Goal: Information Seeking & Learning: Learn about a topic

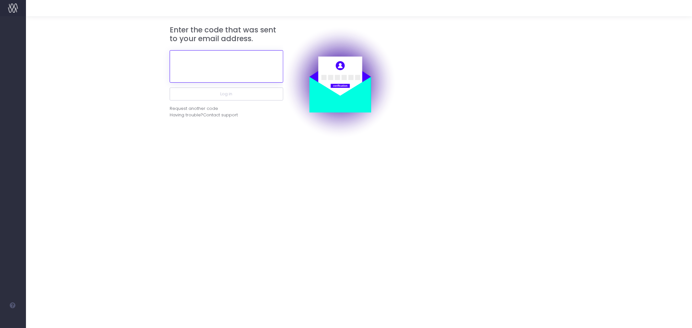
click at [238, 62] on input "text" at bounding box center [227, 66] width 114 height 32
paste input "750274"
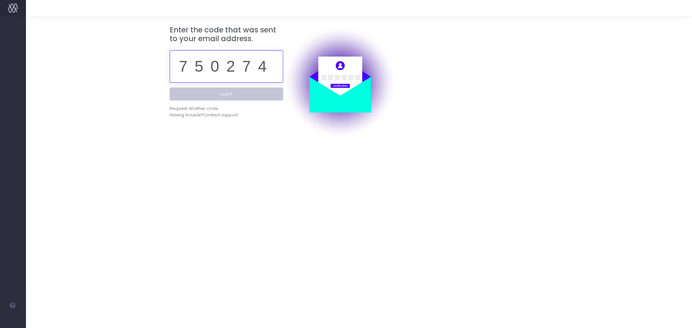
type input "750274"
click at [238, 94] on button "Log in" at bounding box center [227, 94] width 114 height 13
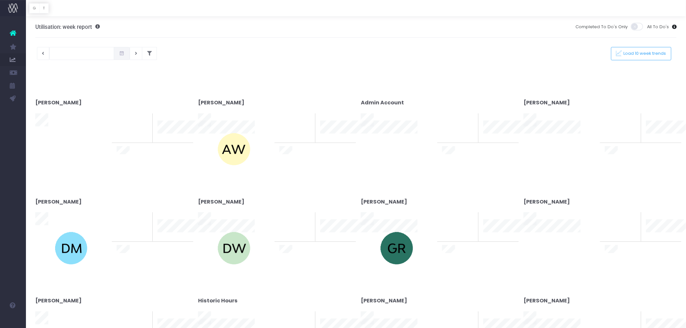
type input "29-09-2025"
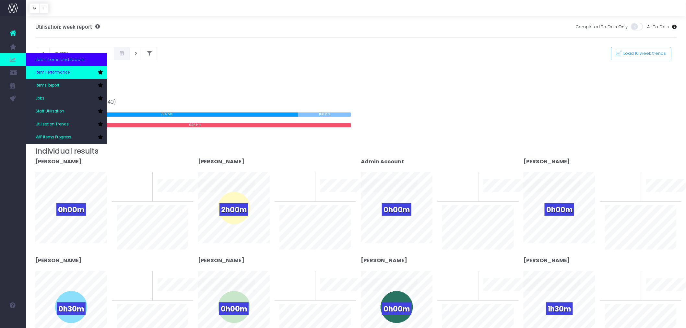
click at [51, 75] on span "Item Performance" at bounding box center [53, 73] width 34 height 6
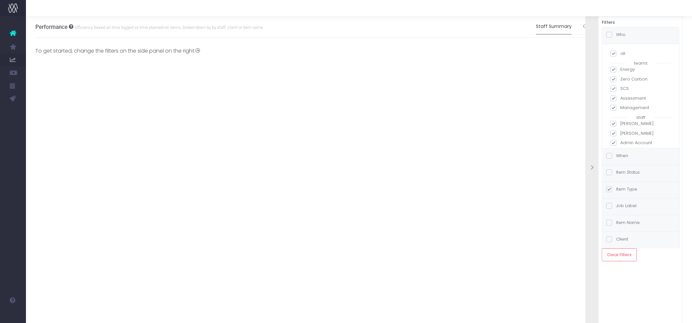
click at [613, 56] on span at bounding box center [614, 54] width 6 height 6
click at [620, 55] on input "all" at bounding box center [622, 52] width 4 height 4
checkbox input "false"
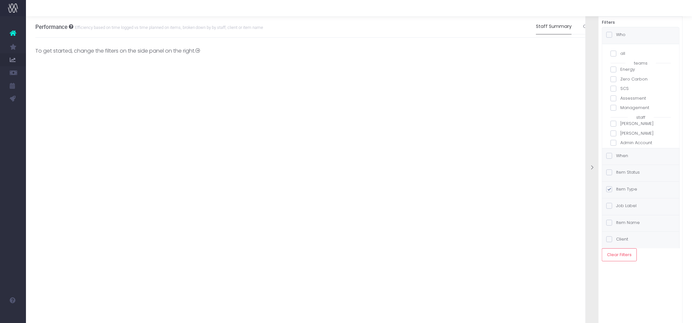
checkbox input "false"
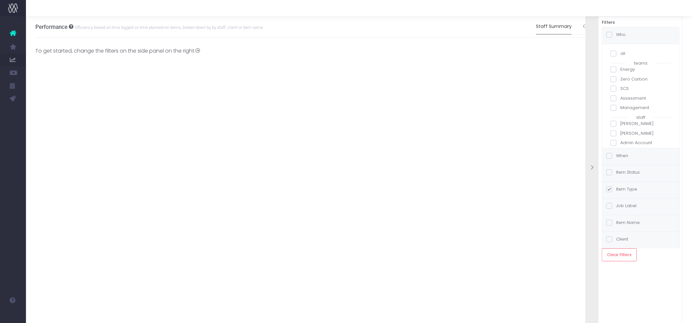
checkbox input "false"
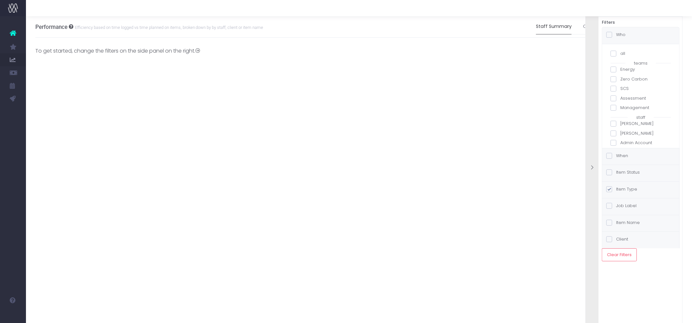
checkbox input "false"
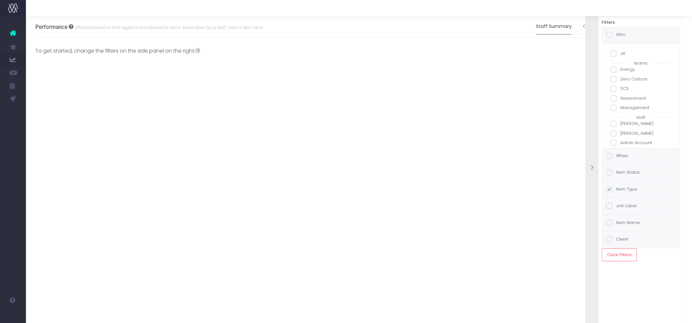
checkbox input "false"
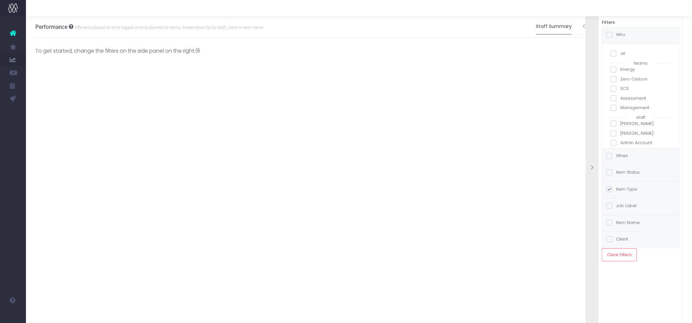
checkbox input "false"
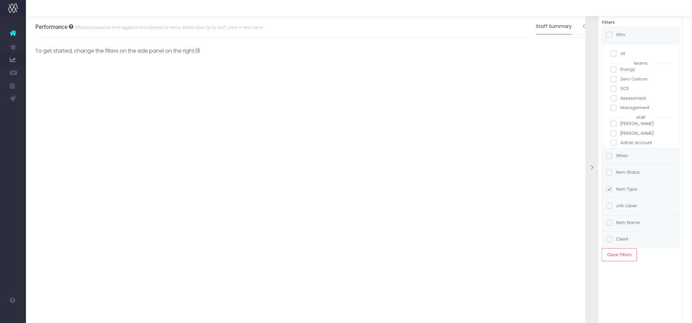
checkbox input "false"
click at [614, 122] on span at bounding box center [614, 124] width 6 height 6
click at [620, 122] on input "[PERSON_NAME]" at bounding box center [622, 122] width 4 height 4
checkbox input "true"
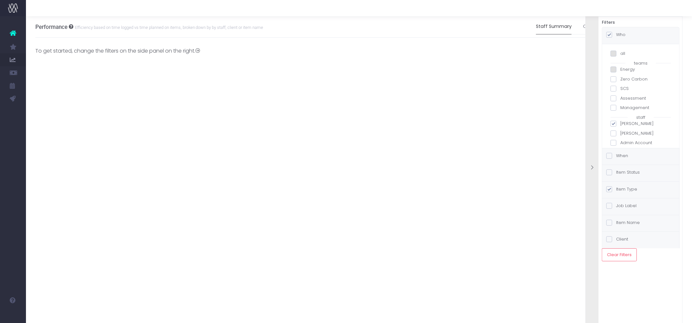
checkbox input "true"
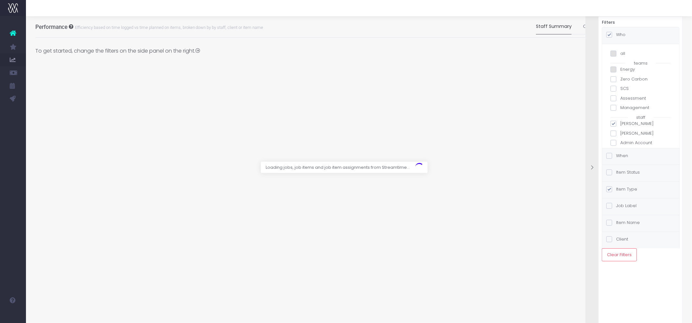
click at [631, 172] on label "Item Status" at bounding box center [622, 172] width 33 height 6
click at [620, 172] on input "Item Status" at bounding box center [618, 171] width 4 height 4
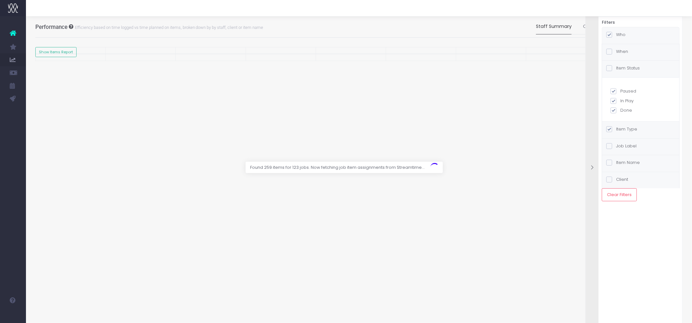
click at [620, 89] on label "Paused" at bounding box center [641, 91] width 60 height 6
click at [620, 89] on input "Paused" at bounding box center [622, 90] width 4 height 4
checkbox input "false"
checkbox input "true"
click at [628, 99] on label "In Play" at bounding box center [641, 101] width 60 height 6
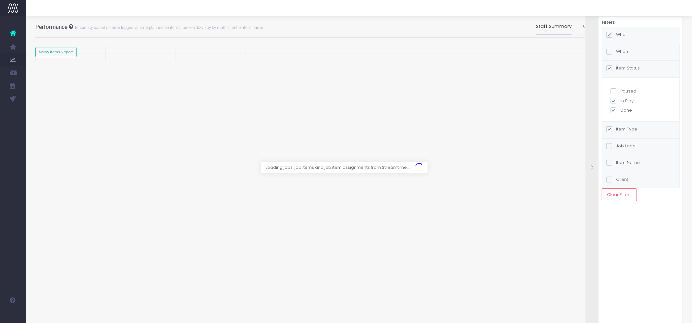
click at [625, 99] on input "In Play" at bounding box center [622, 100] width 4 height 4
checkbox input "false"
click at [622, 53] on label "When" at bounding box center [617, 51] width 22 height 6
click at [620, 53] on input "When" at bounding box center [618, 50] width 4 height 4
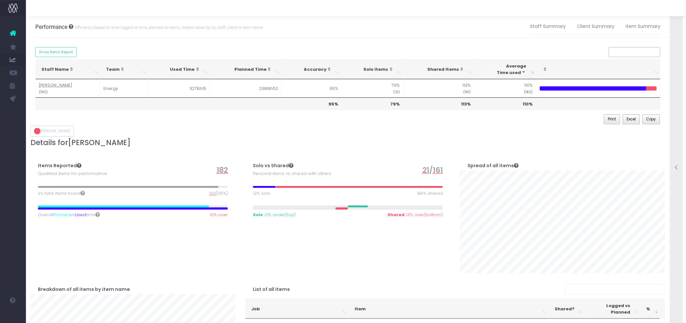
click at [675, 169] on icon at bounding box center [677, 168] width 6 height 6
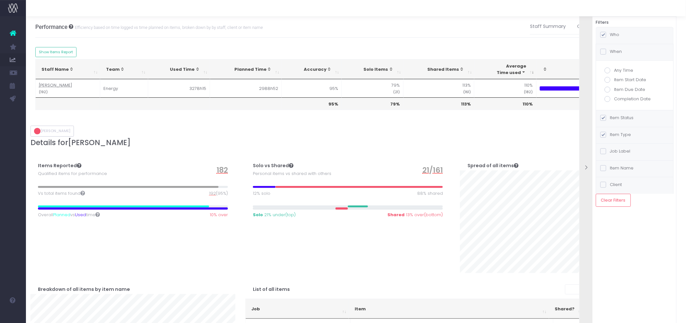
click at [611, 98] on span at bounding box center [608, 99] width 6 height 6
click at [615, 98] on input "Completion Date" at bounding box center [617, 98] width 4 height 4
radio input "true"
checkbox input "true"
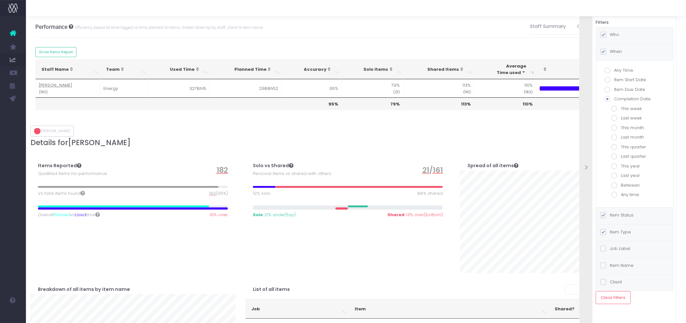
click at [616, 127] on span at bounding box center [615, 128] width 6 height 6
click at [622, 127] on input "This month" at bounding box center [624, 127] width 4 height 4
radio input "true"
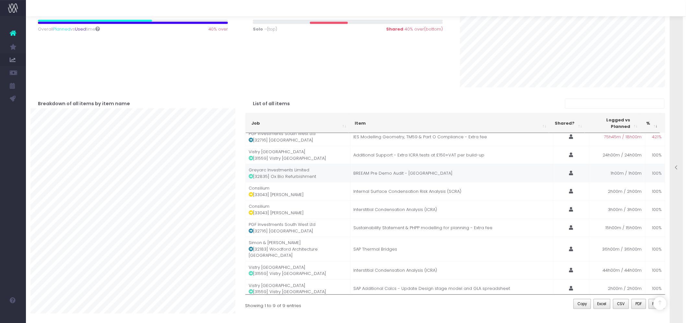
scroll to position [6, 0]
click at [678, 166] on icon at bounding box center [677, 168] width 6 height 6
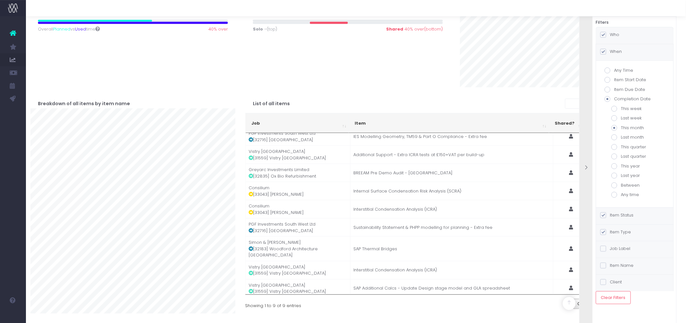
click at [615, 137] on span at bounding box center [615, 137] width 6 height 6
click at [622, 137] on input "Last month" at bounding box center [624, 136] width 4 height 4
radio input "true"
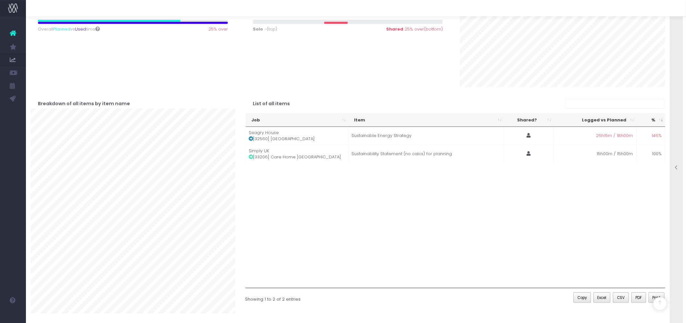
click at [678, 168] on icon at bounding box center [677, 168] width 6 height 6
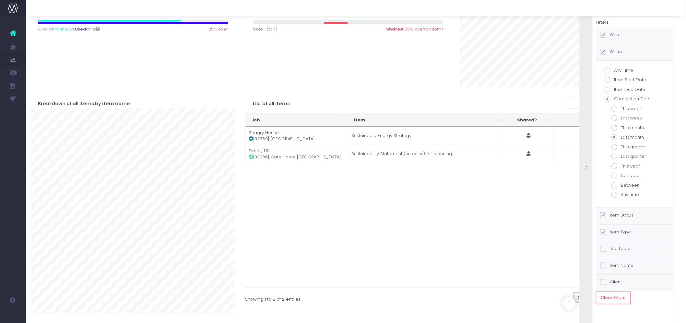
click at [617, 128] on span at bounding box center [615, 128] width 6 height 6
click at [622, 128] on input "This month" at bounding box center [624, 127] width 4 height 4
radio input "true"
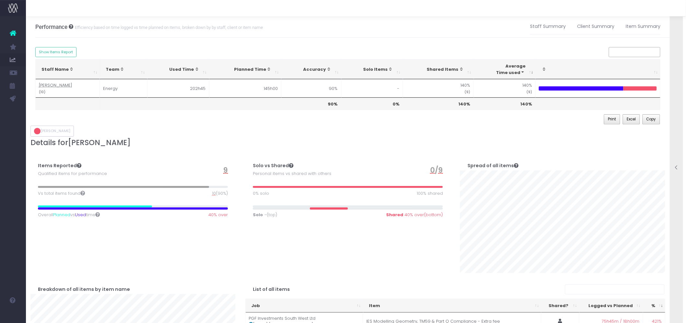
click at [676, 167] on icon at bounding box center [677, 168] width 6 height 6
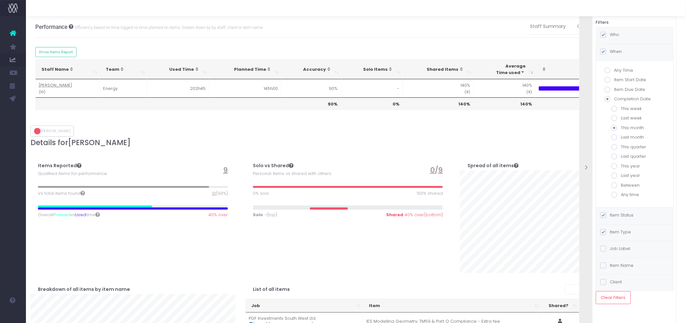
click at [589, 167] on div at bounding box center [586, 168] width 13 height 6
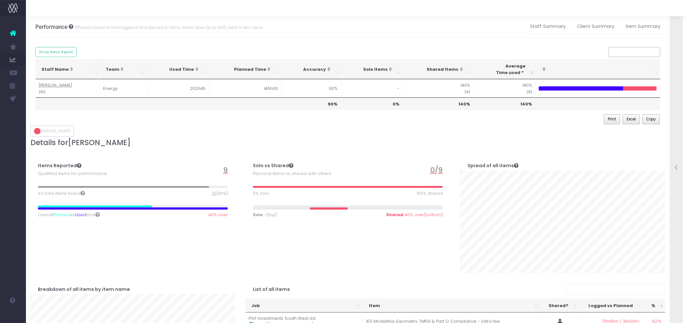
click at [674, 167] on icon at bounding box center [677, 168] width 6 height 6
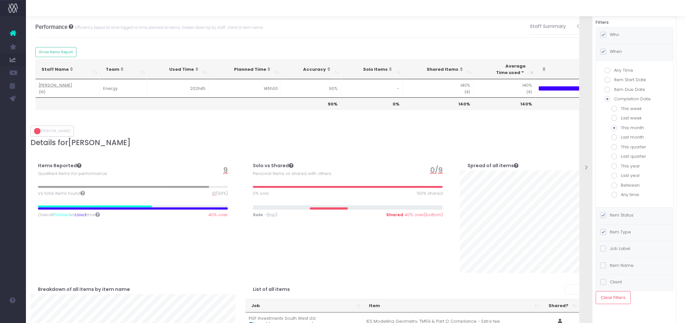
click at [618, 213] on label "Item Status" at bounding box center [617, 215] width 33 height 6
click at [615, 213] on input "Item Status" at bounding box center [613, 214] width 4 height 4
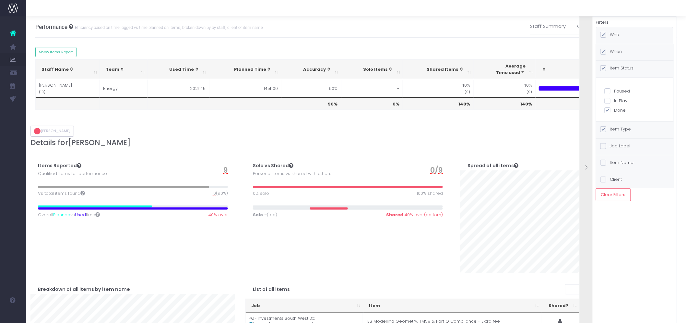
click at [588, 166] on icon at bounding box center [587, 168] width 6 height 6
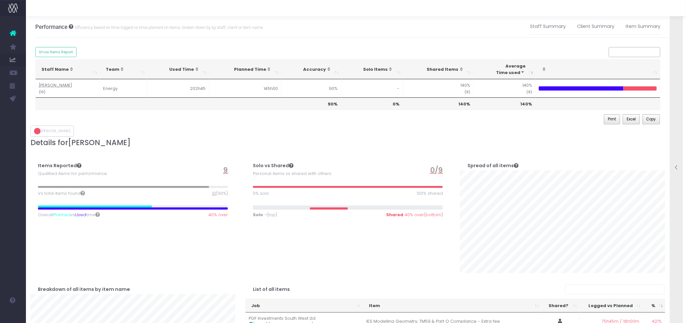
click at [677, 169] on icon at bounding box center [677, 168] width 6 height 6
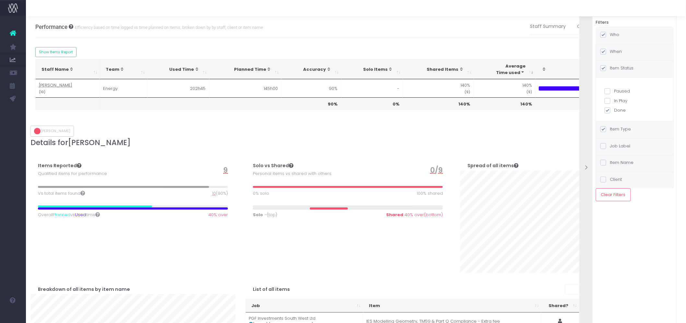
click at [615, 102] on label "In Play" at bounding box center [635, 101] width 60 height 6
click at [615, 102] on input "In Play" at bounding box center [617, 100] width 4 height 4
checkbox input "true"
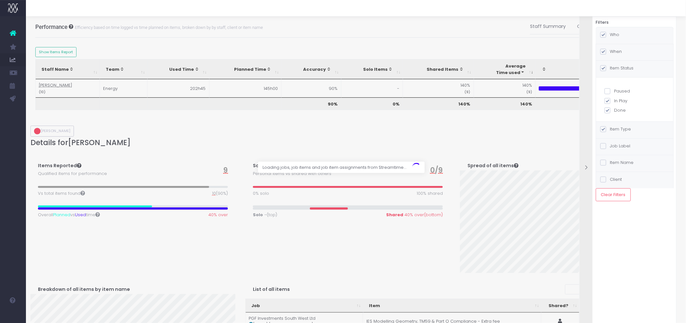
click at [621, 111] on label "Done" at bounding box center [635, 110] width 60 height 6
click at [619, 111] on input "Done" at bounding box center [617, 109] width 4 height 4
checkbox input "false"
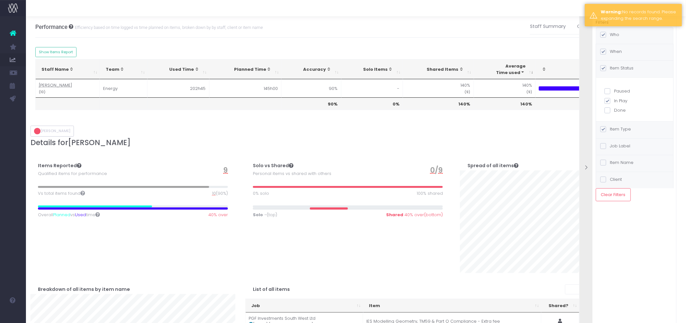
click at [617, 50] on label "When" at bounding box center [612, 51] width 22 height 6
click at [615, 50] on input "When" at bounding box center [613, 50] width 4 height 4
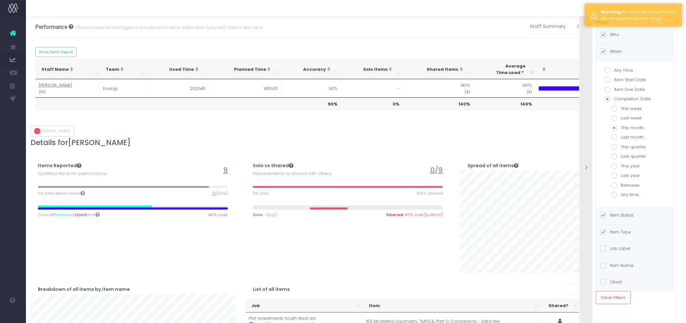
click at [623, 73] on label "Any Time" at bounding box center [635, 70] width 60 height 6
click at [619, 71] on input "Any Time" at bounding box center [617, 69] width 4 height 4
radio input "true"
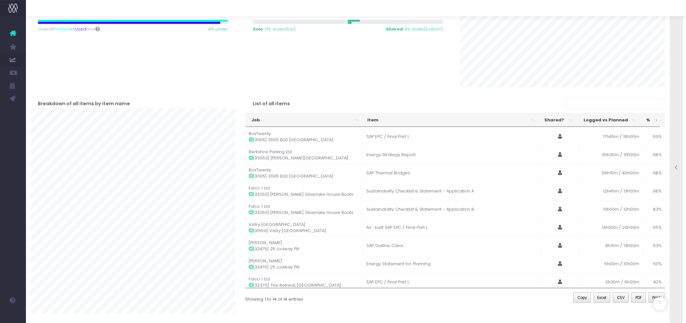
scroll to position [90, 0]
click at [676, 168] on icon at bounding box center [677, 168] width 6 height 6
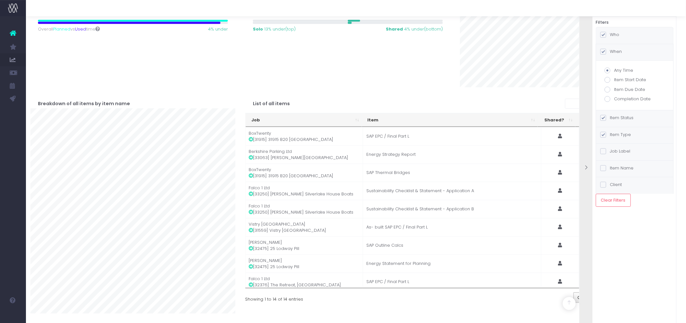
click at [608, 33] on label "Who" at bounding box center [610, 34] width 19 height 6
click at [611, 33] on input "Who" at bounding box center [613, 33] width 4 height 4
click at [610, 124] on span at bounding box center [608, 124] width 6 height 6
click at [615, 124] on input "[PERSON_NAME]" at bounding box center [617, 122] width 4 height 4
checkbox input "false"
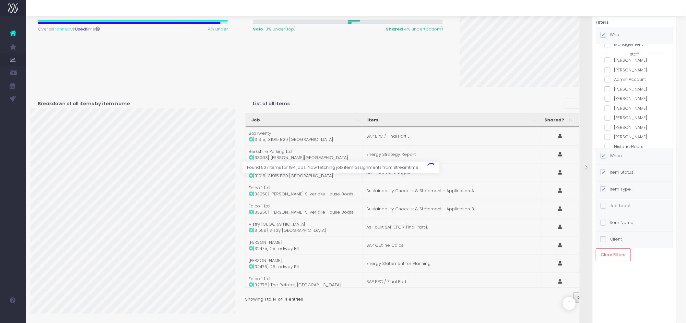
scroll to position [63, 0]
click at [608, 98] on span at bounding box center [608, 99] width 6 height 6
click at [615, 98] on input "[PERSON_NAME]" at bounding box center [617, 98] width 4 height 4
checkbox input "true"
click at [622, 154] on label "When" at bounding box center [612, 155] width 22 height 6
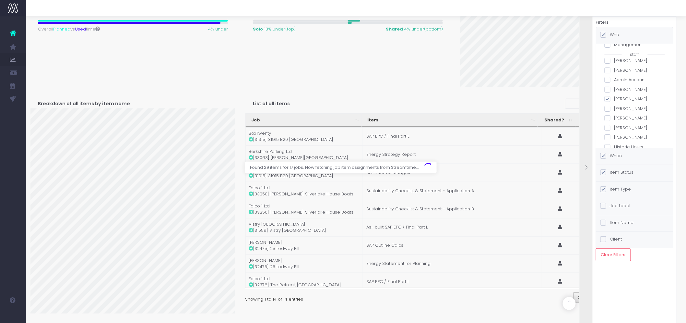
click at [615, 154] on input "When" at bounding box center [613, 154] width 4 height 4
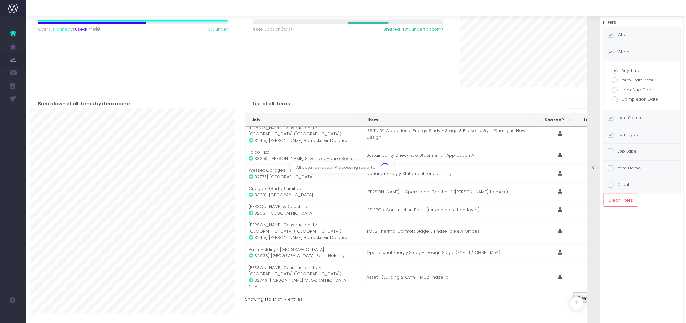
scroll to position [0, 0]
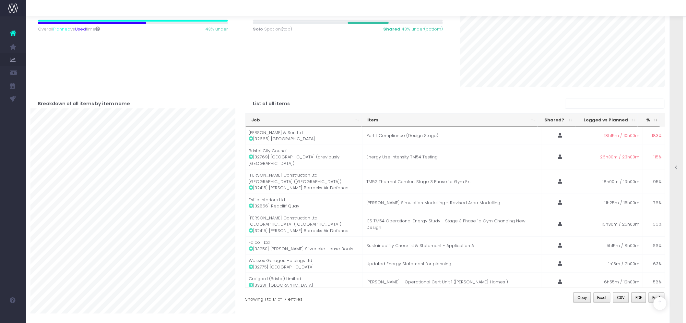
click at [678, 163] on div at bounding box center [677, 168] width 13 height 322
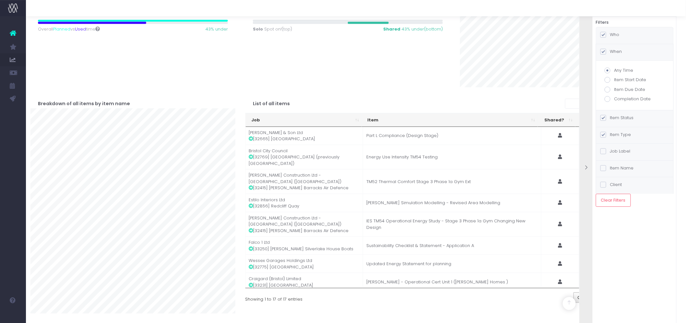
click at [625, 118] on label "Item Status" at bounding box center [617, 118] width 33 height 6
click at [615, 118] on input "Item Status" at bounding box center [613, 117] width 4 height 4
click at [587, 167] on icon at bounding box center [587, 168] width 6 height 6
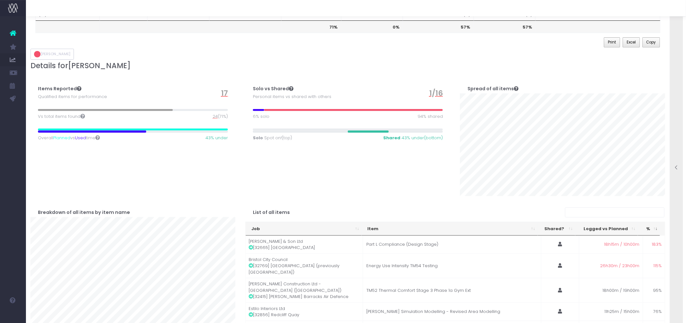
scroll to position [77, 0]
click at [677, 169] on icon at bounding box center [677, 168] width 6 height 6
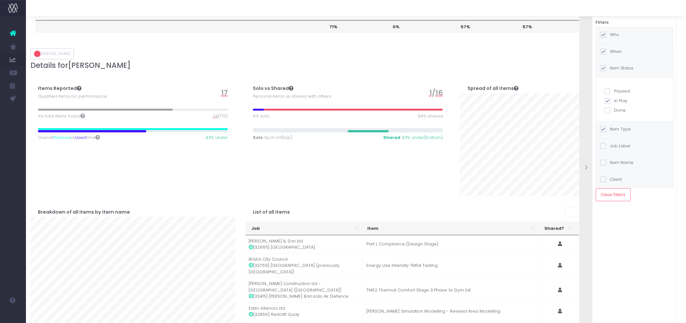
click at [585, 170] on icon at bounding box center [587, 168] width 6 height 6
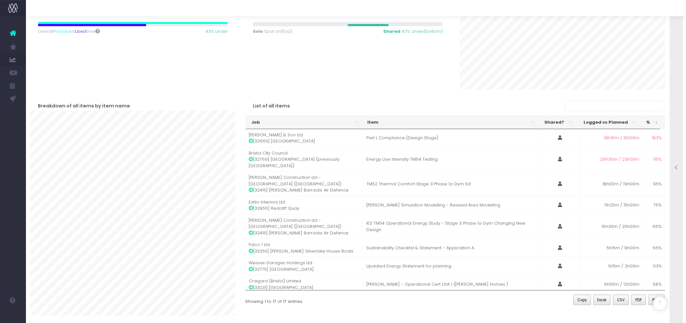
scroll to position [186, 0]
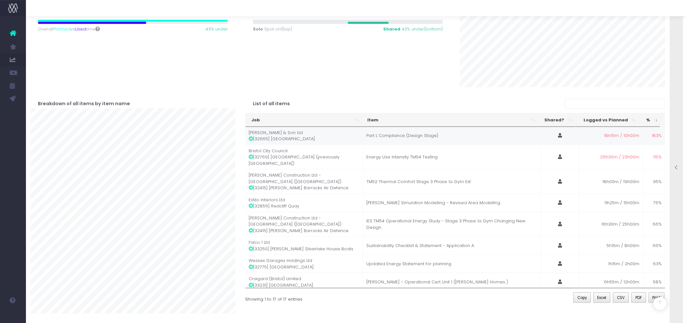
click at [252, 138] on icon at bounding box center [251, 138] width 5 height 5
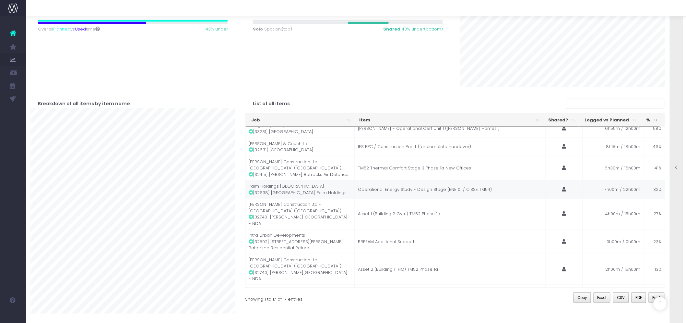
scroll to position [164, 0]
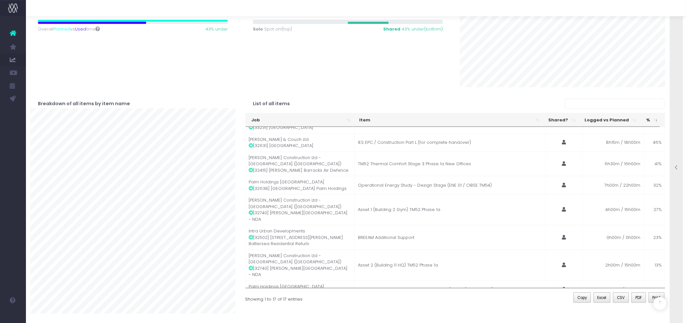
drag, startPoint x: 361, startPoint y: 280, endPoint x: 491, endPoint y: 276, distance: 130.8
click at [491, 317] on td "IES TM54 Operational Energy Study - Stage 3 Phase 1a New Offices" at bounding box center [450, 329] width 191 height 25
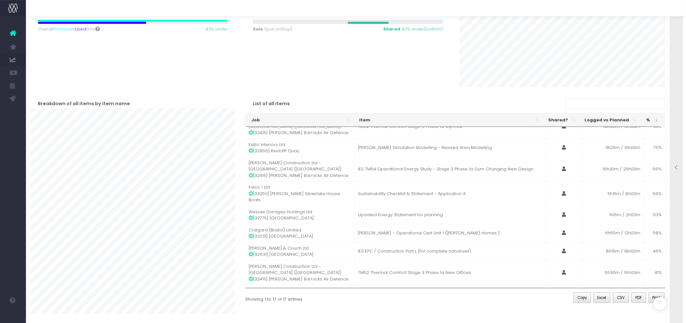
scroll to position [78, 0]
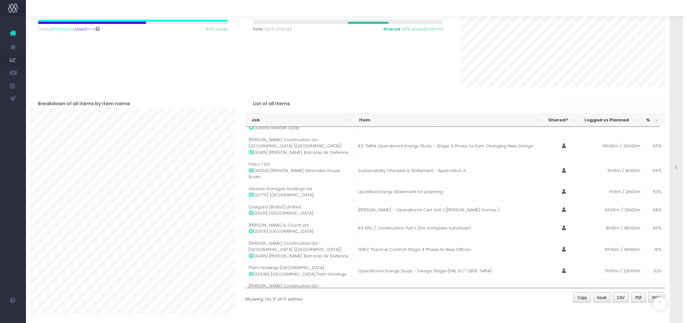
click at [677, 167] on icon at bounding box center [677, 168] width 6 height 6
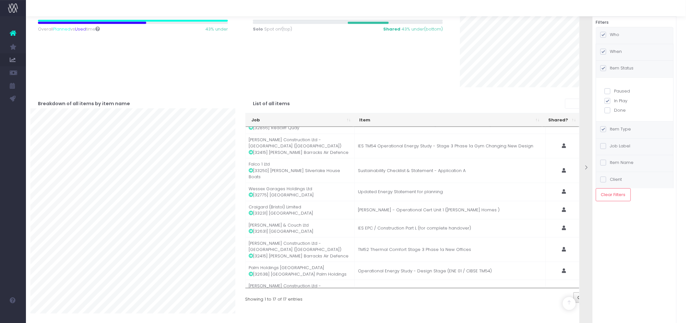
click at [608, 109] on span at bounding box center [608, 110] width 6 height 6
click at [615, 109] on input "Done" at bounding box center [617, 109] width 4 height 4
checkbox input "true"
click at [609, 102] on span at bounding box center [608, 101] width 6 height 6
click at [615, 102] on input "In Play" at bounding box center [617, 100] width 4 height 4
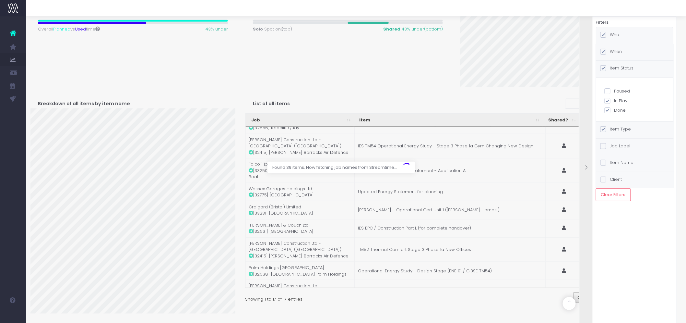
checkbox input "false"
click at [618, 50] on label "When" at bounding box center [612, 51] width 22 height 6
click at [615, 50] on input "When" at bounding box center [613, 50] width 4 height 4
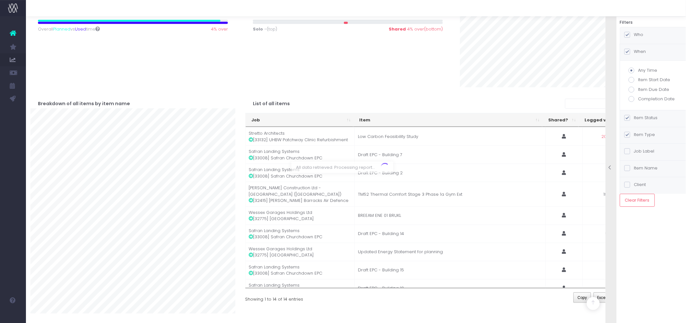
scroll to position [0, 0]
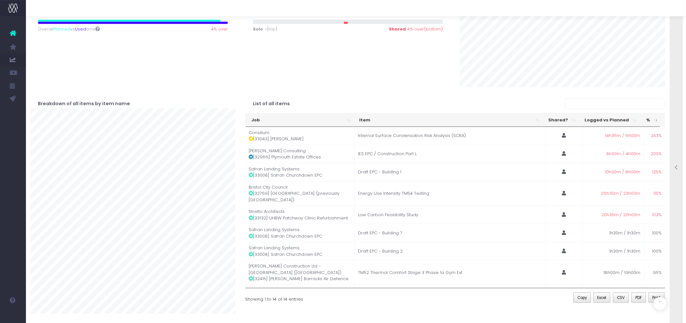
click at [679, 168] on icon at bounding box center [677, 168] width 6 height 6
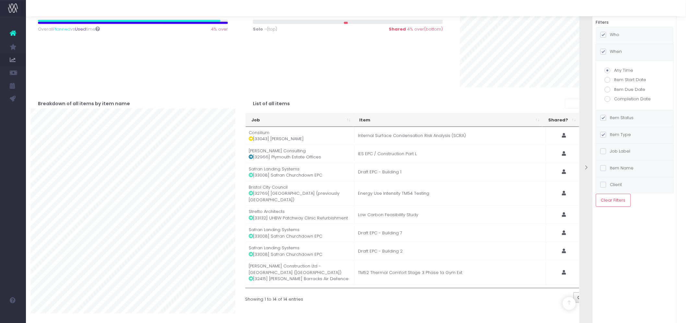
click at [618, 97] on label "Completion Date" at bounding box center [635, 99] width 60 height 6
click at [618, 97] on input "Completion Date" at bounding box center [617, 98] width 4 height 4
radio input "true"
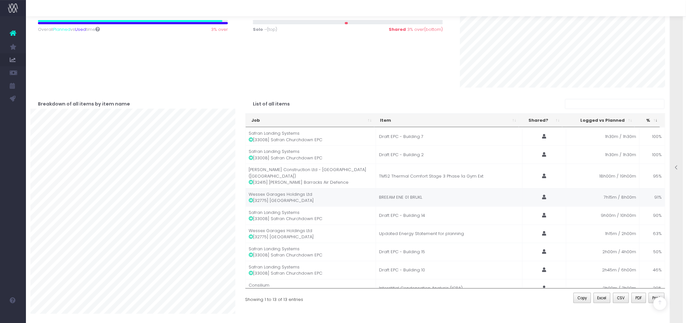
scroll to position [186, 0]
click at [416, 209] on td "Draft EPC - Building 14" at bounding box center [449, 215] width 147 height 18
click at [420, 228] on td "Updated Energy Statement for planning" at bounding box center [449, 233] width 147 height 18
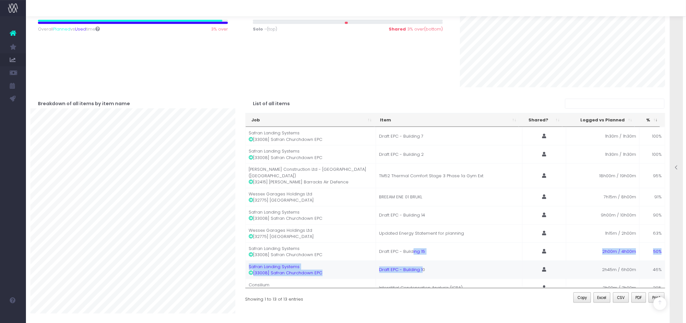
drag, startPoint x: 410, startPoint y: 244, endPoint x: 421, endPoint y: 265, distance: 23.1
click at [421, 265] on tbody "Consilium [33043] Milliners Internal Surface Condensation Risk Analysis (SCRA) …" at bounding box center [456, 172] width 420 height 249
click at [446, 242] on td "Draft EPC - Building 15" at bounding box center [449, 251] width 147 height 18
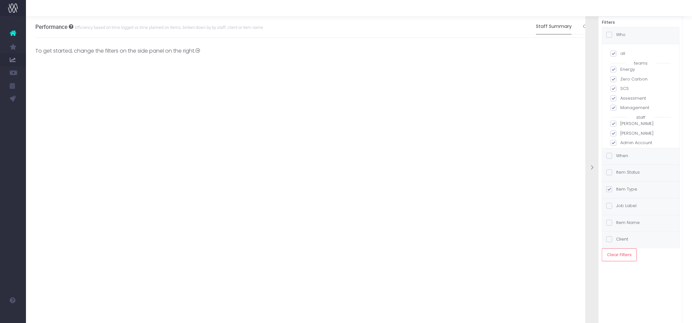
click at [614, 54] on span at bounding box center [614, 54] width 6 height 6
click at [620, 54] on input "all" at bounding box center [622, 52] width 4 height 4
checkbox input "false"
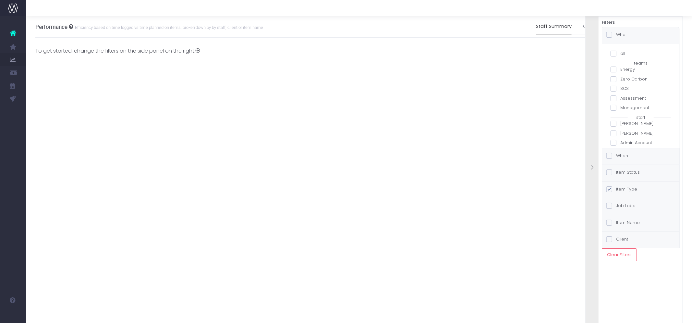
checkbox input "false"
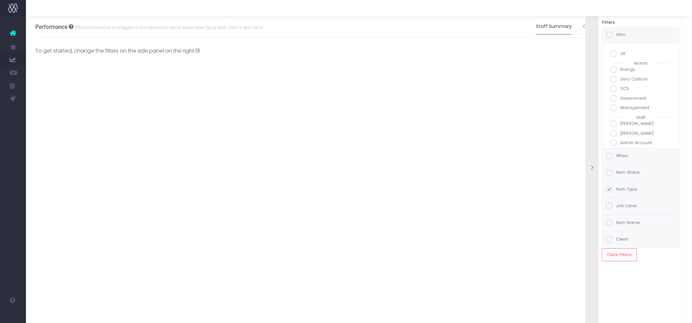
checkbox input "false"
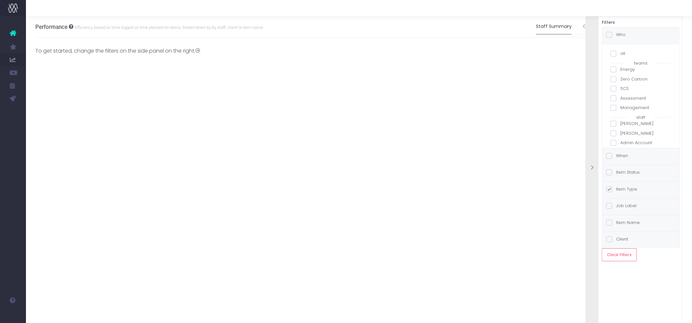
checkbox input "false"
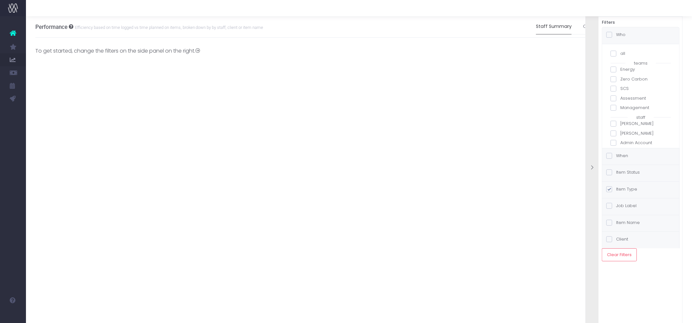
checkbox input "false"
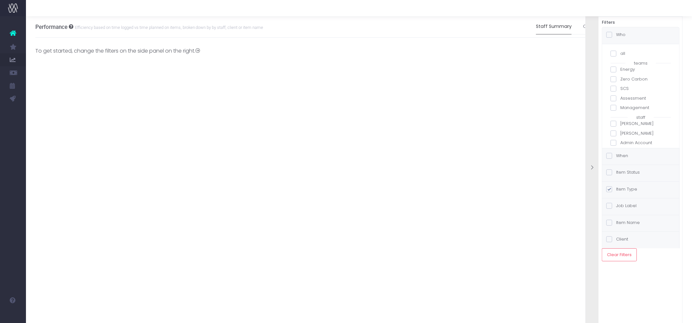
checkbox input "false"
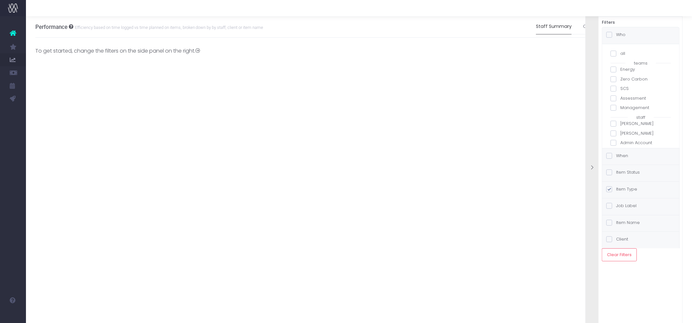
checkbox input "false"
click at [615, 92] on span at bounding box center [614, 92] width 6 height 6
click at [620, 92] on input "[PERSON_NAME]" at bounding box center [622, 90] width 4 height 4
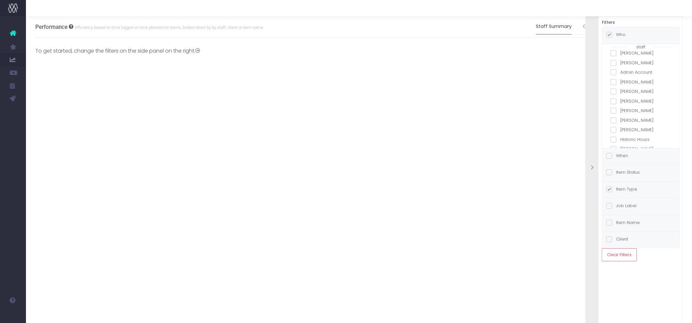
checkbox input "true"
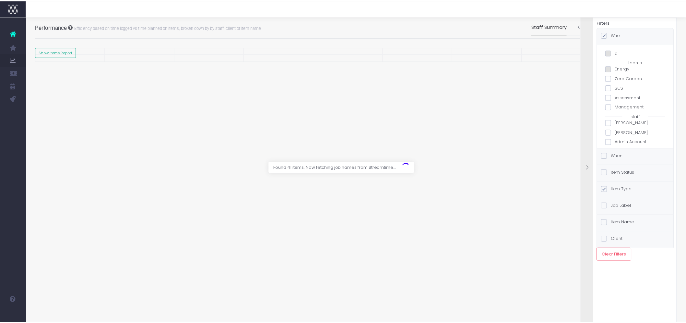
scroll to position [0, 0]
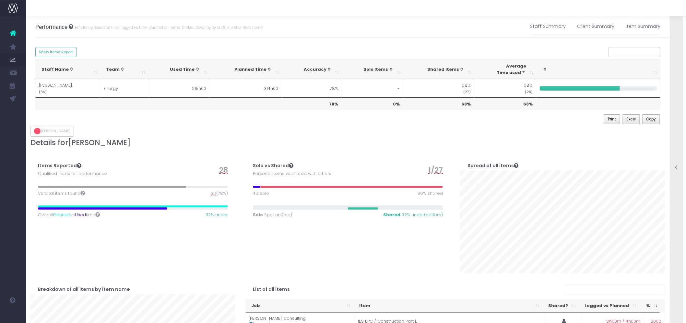
click at [676, 168] on icon at bounding box center [677, 168] width 6 height 6
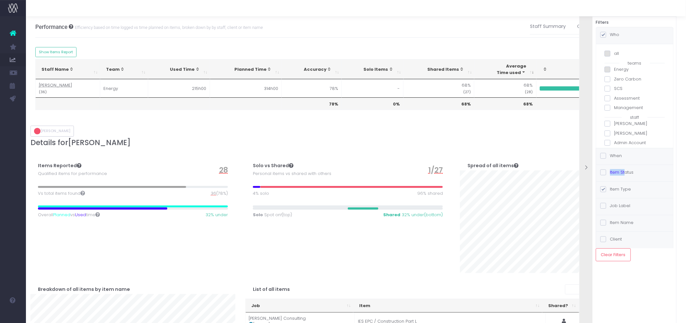
click at [623, 169] on label "Item Status" at bounding box center [617, 172] width 33 height 6
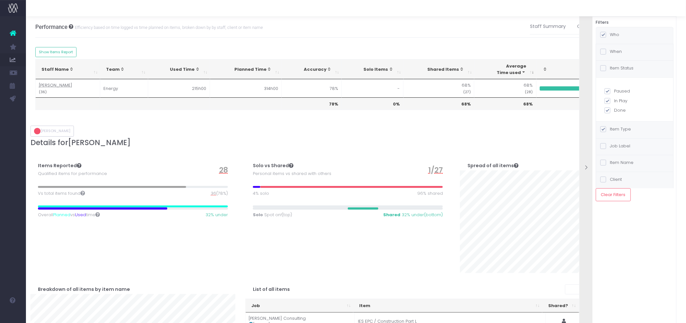
click at [619, 90] on label "Paused" at bounding box center [635, 91] width 60 height 6
click at [619, 90] on input "Paused" at bounding box center [617, 90] width 4 height 4
checkbox input "false"
checkbox input "true"
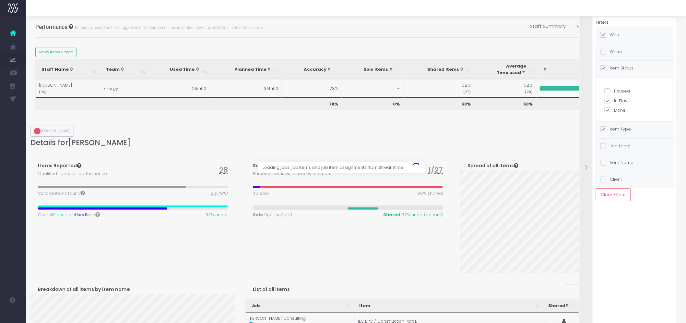
click at [621, 108] on label "Done" at bounding box center [635, 110] width 60 height 6
click at [619, 108] on input "Done" at bounding box center [617, 109] width 4 height 4
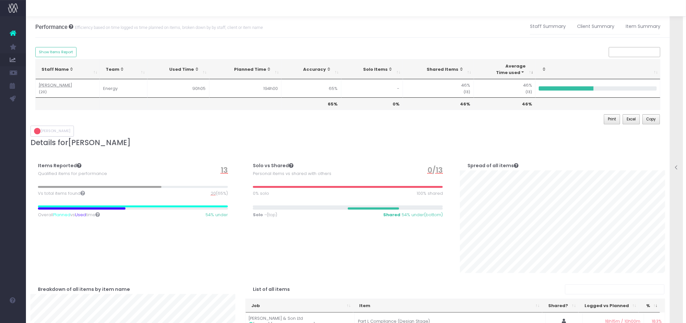
click at [680, 169] on icon at bounding box center [677, 168] width 6 height 6
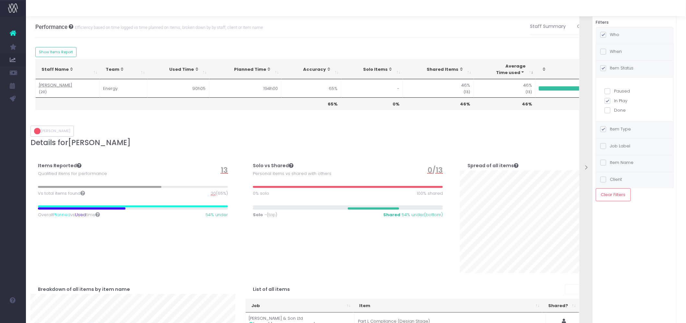
click at [614, 107] on div "Paused In Play Done" at bounding box center [635, 101] width 60 height 26
click at [613, 109] on label "Done" at bounding box center [635, 110] width 60 height 6
click at [615, 109] on input "Done" at bounding box center [617, 109] width 4 height 4
checkbox input "true"
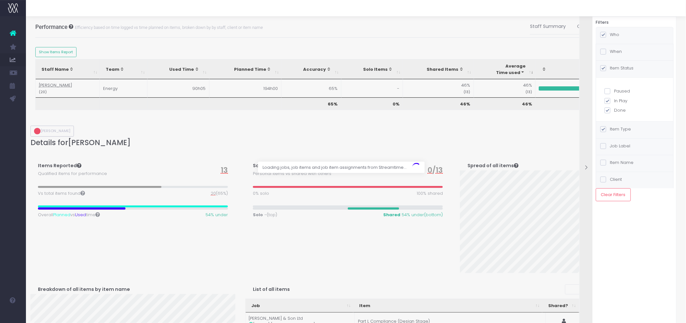
click at [622, 100] on label "In Play" at bounding box center [635, 101] width 60 height 6
click at [619, 100] on input "In Play" at bounding box center [617, 100] width 4 height 4
checkbox input "false"
click at [615, 51] on label "When" at bounding box center [612, 51] width 22 height 6
click at [615, 51] on input "When" at bounding box center [613, 50] width 4 height 4
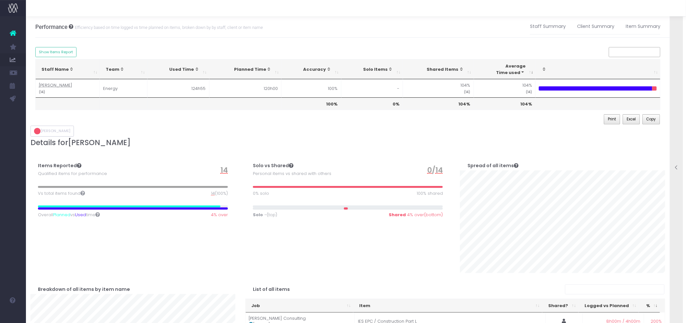
click at [675, 167] on icon at bounding box center [677, 168] width 6 height 6
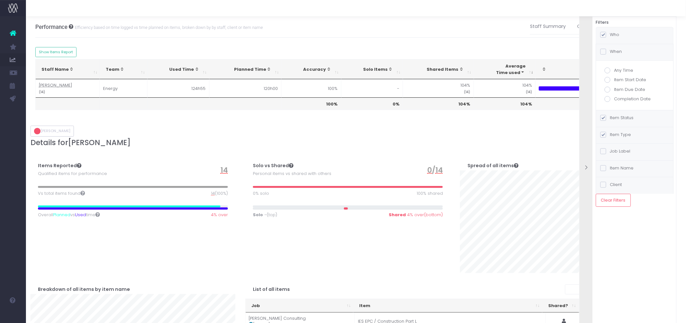
click at [631, 97] on label "Completion Date" at bounding box center [635, 99] width 60 height 6
click at [619, 97] on input "Completion Date" at bounding box center [617, 98] width 4 height 4
radio input "true"
checkbox input "true"
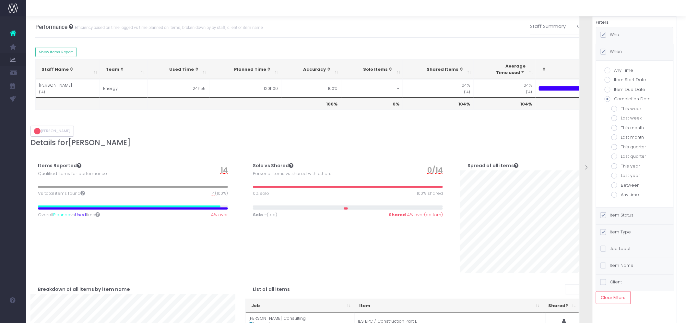
click at [615, 127] on span at bounding box center [615, 128] width 6 height 6
click at [622, 127] on input "This month" at bounding box center [624, 127] width 4 height 4
radio input "true"
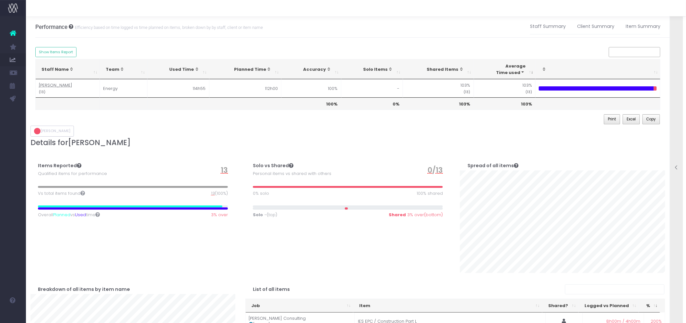
click at [117, 104] on th at bounding box center [124, 103] width 48 height 12
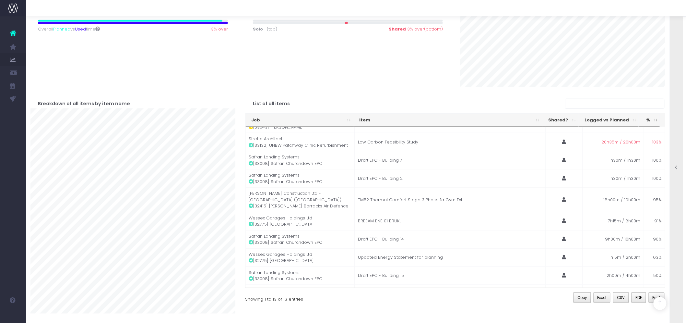
scroll to position [79, 0]
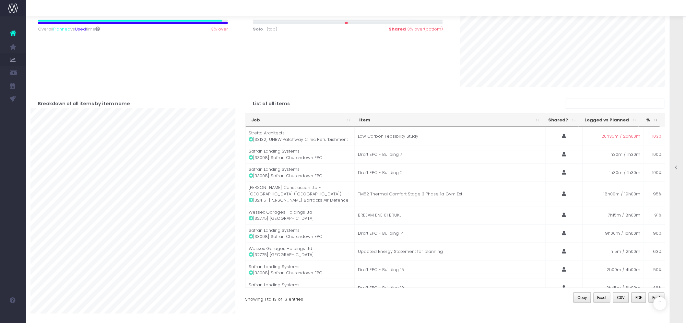
click at [676, 166] on icon at bounding box center [677, 168] width 6 height 6
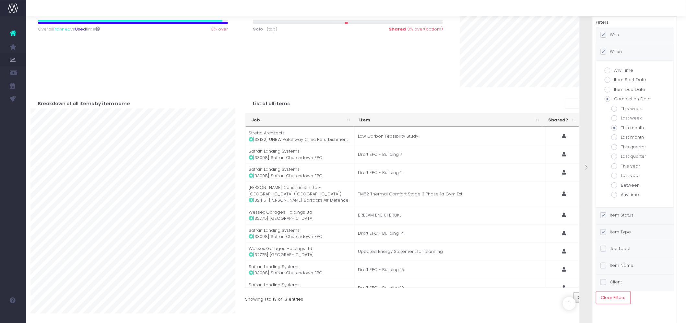
click at [627, 214] on label "Item Status" at bounding box center [617, 215] width 33 height 6
click at [615, 214] on input "Item Status" at bounding box center [613, 214] width 4 height 4
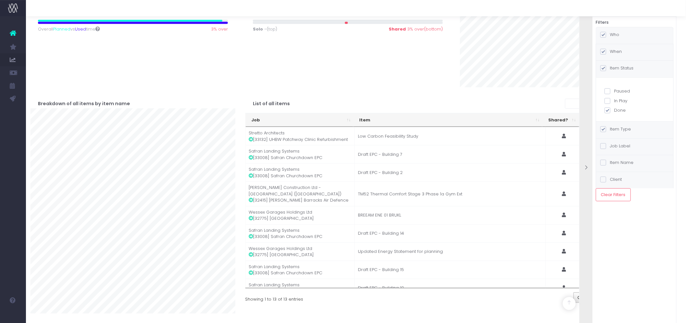
click at [610, 113] on span at bounding box center [608, 110] width 6 height 6
click at [615, 111] on input "Done" at bounding box center [617, 109] width 4 height 4
checkbox input "false"
checkbox input "true"
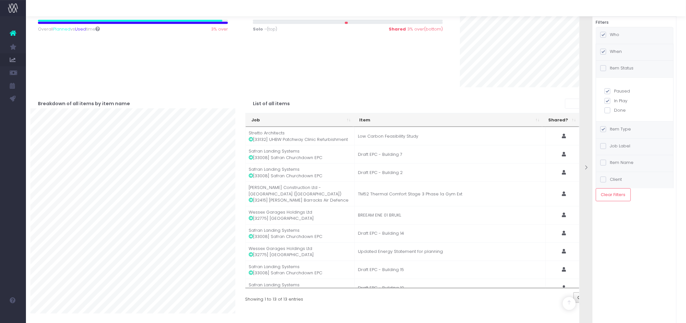
checkbox input "true"
drag, startPoint x: 609, startPoint y: 92, endPoint x: 608, endPoint y: 96, distance: 3.9
click at [609, 92] on span at bounding box center [608, 91] width 6 height 6
click at [615, 92] on input "Paused" at bounding box center [617, 90] width 4 height 4
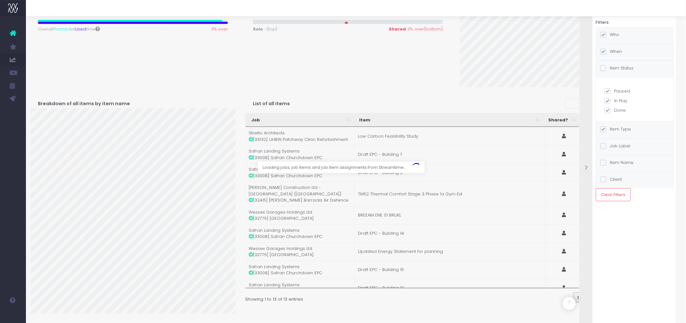
checkbox input "false"
checkbox input "true"
click at [608, 110] on span at bounding box center [608, 110] width 6 height 6
click at [615, 110] on input "Done" at bounding box center [617, 109] width 4 height 4
checkbox input "false"
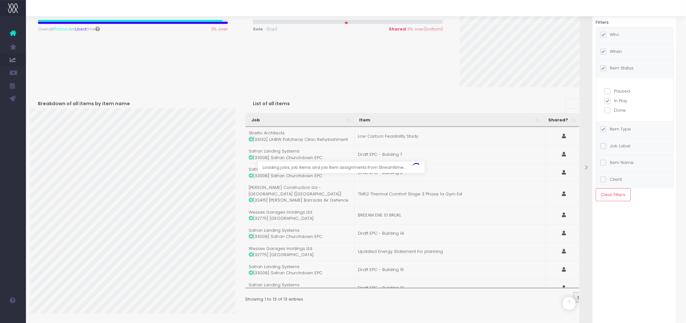
click at [614, 53] on label "When" at bounding box center [612, 51] width 22 height 6
click at [614, 53] on input "When" at bounding box center [613, 50] width 4 height 4
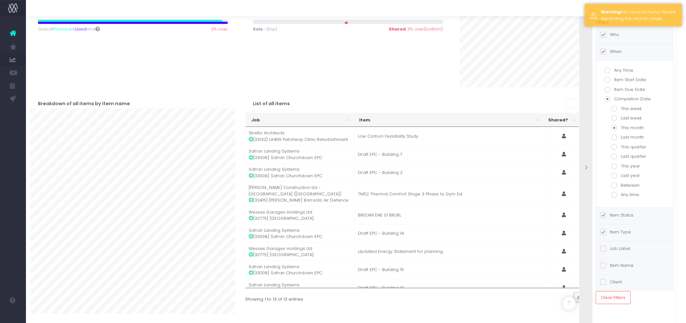
click at [618, 70] on label "Any Time" at bounding box center [635, 70] width 60 height 6
click at [618, 70] on input "Any Time" at bounding box center [617, 69] width 4 height 4
radio input "true"
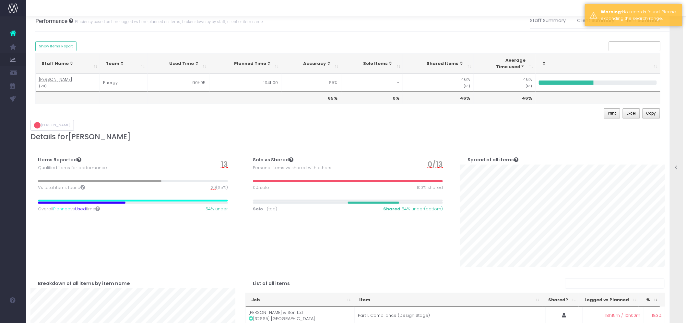
scroll to position [6, 0]
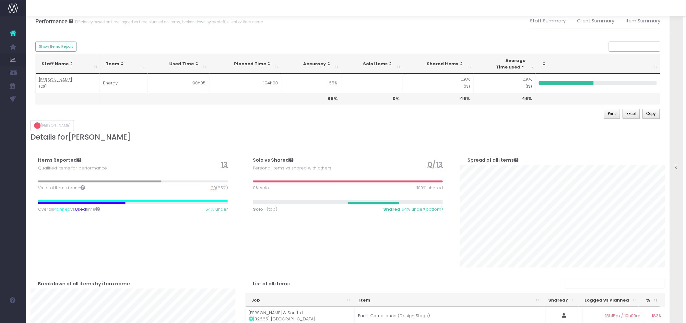
click at [137, 119] on div "Print Excel Copy" at bounding box center [348, 115] width 626 height 12
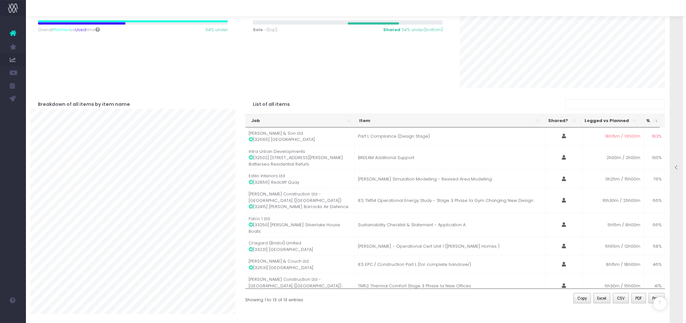
scroll to position [185, 0]
drag, startPoint x: 111, startPoint y: 65, endPoint x: 130, endPoint y: 68, distance: 19.1
click at [111, 65] on div "Items Reported Qualified items for performance 13 Vs total items found 20 (65%)…" at bounding box center [133, 26] width 215 height 124
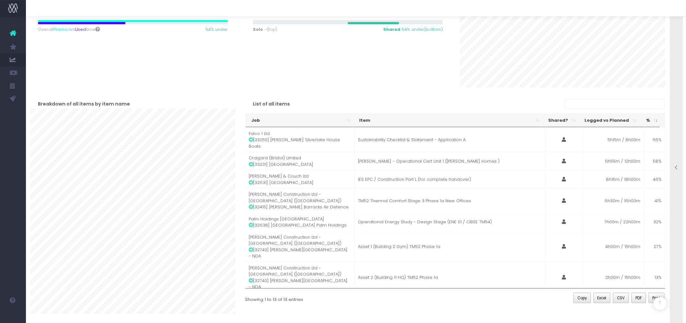
scroll to position [186, 0]
click at [678, 169] on icon at bounding box center [677, 168] width 6 height 6
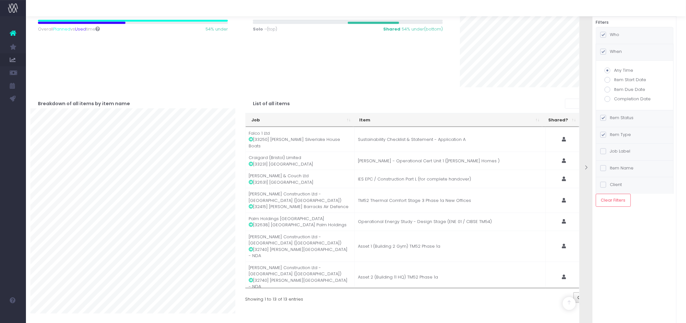
click at [609, 34] on label "Who" at bounding box center [610, 34] width 19 height 6
click at [611, 34] on input "Who" at bounding box center [613, 33] width 4 height 4
click at [608, 56] on span at bounding box center [608, 54] width 6 height 6
click at [615, 55] on input "[PERSON_NAME]" at bounding box center [617, 53] width 4 height 4
checkbox input "false"
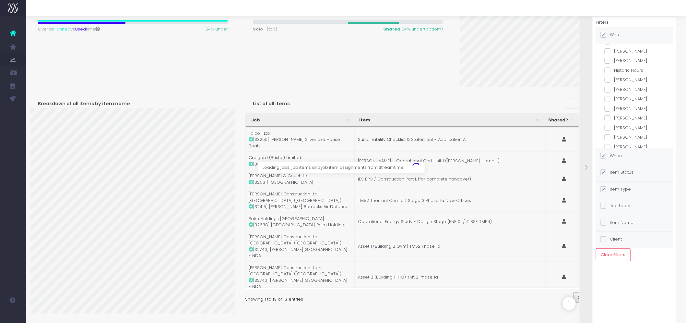
click at [609, 92] on div "all teams Energy Zero Carbon SCS Assessment Management staff Abdul Fatoki Adam …" at bounding box center [635, 59] width 60 height 297
click at [608, 87] on span at bounding box center [608, 87] width 6 height 6
click at [615, 87] on input "[PERSON_NAME]" at bounding box center [617, 86] width 4 height 4
checkbox input "true"
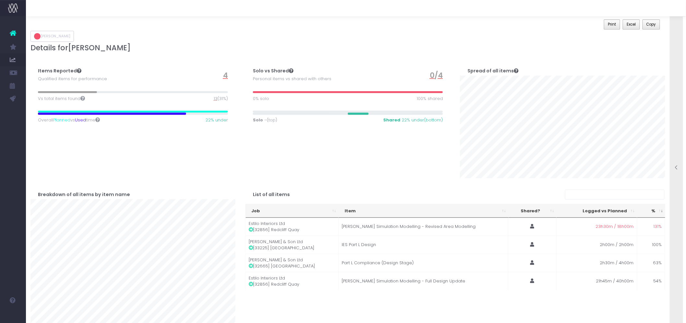
scroll to position [5, 0]
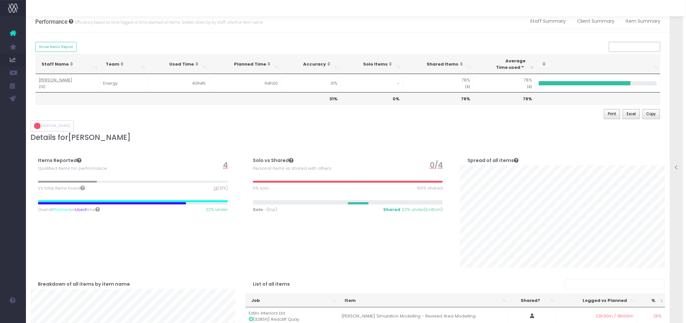
click at [677, 168] on icon at bounding box center [677, 168] width 6 height 6
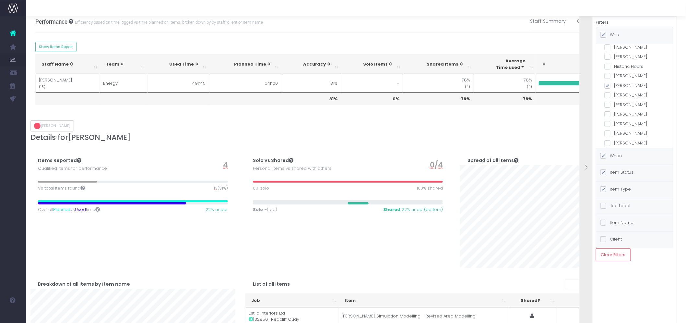
click at [626, 174] on label "Item Status" at bounding box center [617, 172] width 33 height 6
click at [615, 173] on input "Item Status" at bounding box center [613, 171] width 4 height 4
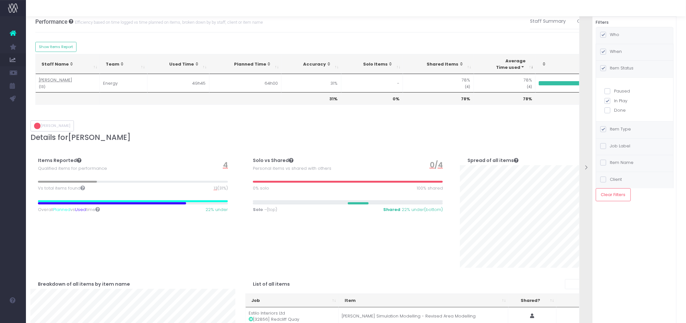
drag, startPoint x: 609, startPoint y: 92, endPoint x: 608, endPoint y: 111, distance: 19.2
click at [608, 94] on span at bounding box center [608, 91] width 6 height 6
click at [615, 92] on input "Paused" at bounding box center [617, 90] width 4 height 4
checkbox input "true"
click at [608, 111] on span at bounding box center [608, 110] width 6 height 6
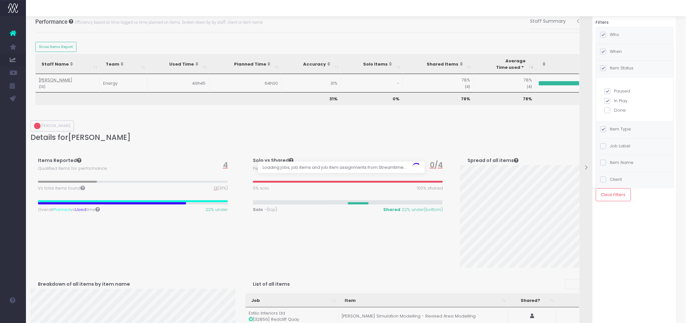
click at [615, 111] on input "Done" at bounding box center [617, 109] width 4 height 4
checkbox input "true"
checkbox input "false"
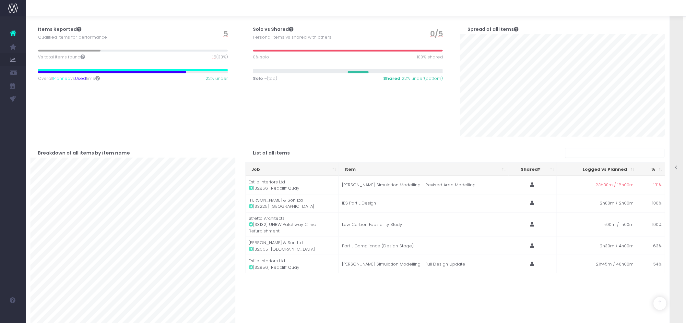
scroll to position [186, 0]
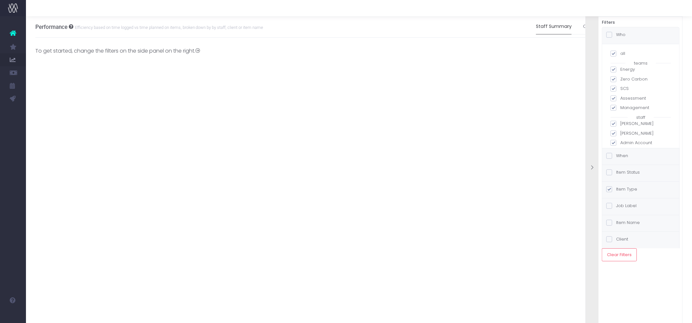
click at [623, 54] on label "all" at bounding box center [641, 53] width 60 height 6
click at [623, 54] on input "all" at bounding box center [622, 52] width 4 height 4
checkbox input "false"
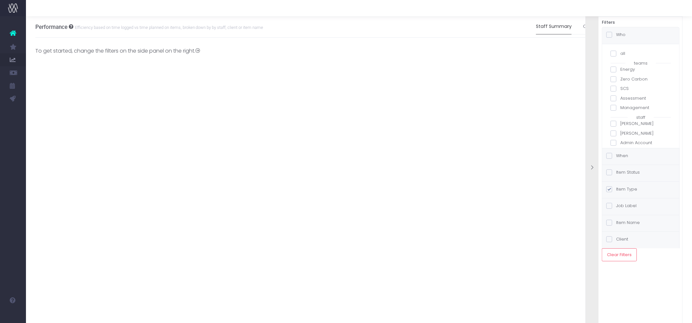
checkbox input "false"
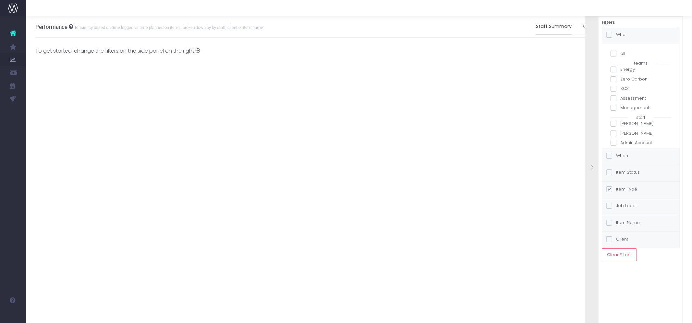
checkbox input "false"
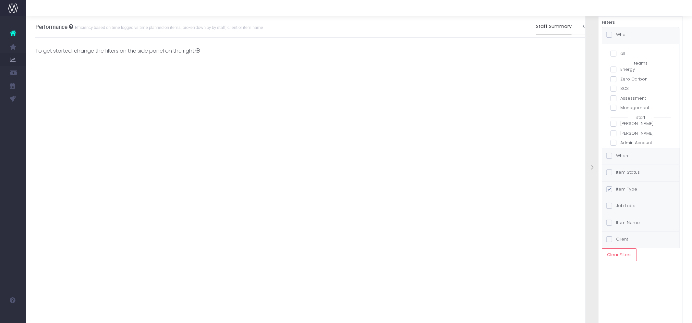
checkbox input "false"
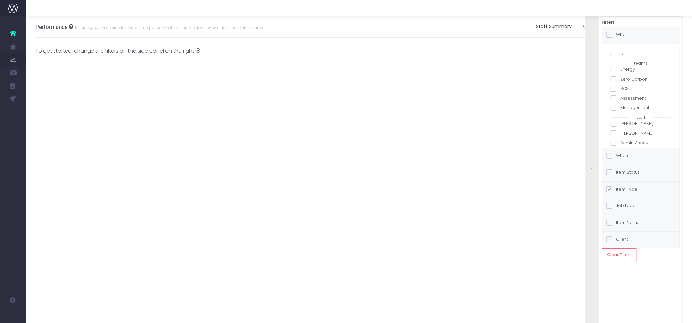
checkbox input "false"
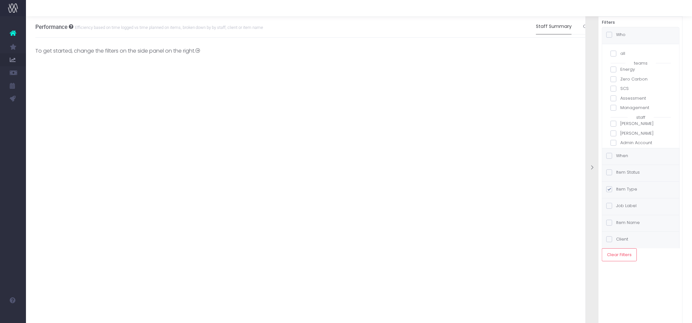
checkbox input "false"
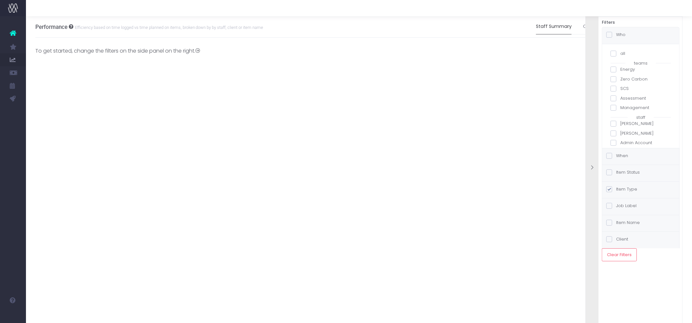
checkbox input "false"
click at [641, 131] on label "[PERSON_NAME]" at bounding box center [641, 131] width 60 height 6
click at [625, 131] on input "[PERSON_NAME]" at bounding box center [622, 130] width 4 height 4
checkbox input "true"
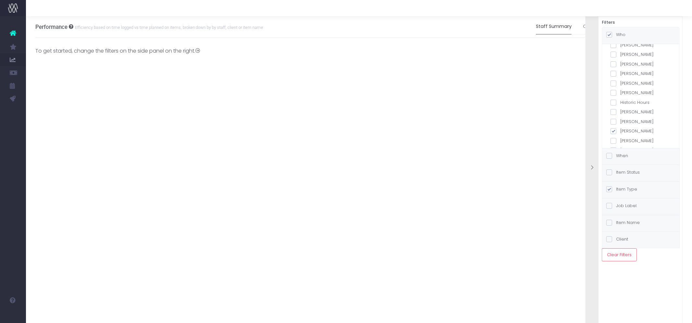
checkbox input "true"
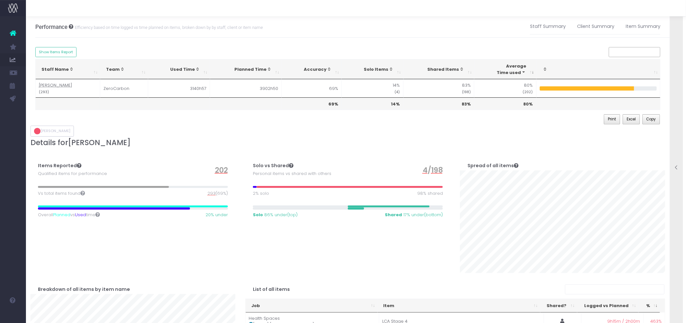
click at [679, 164] on div at bounding box center [677, 168] width 13 height 322
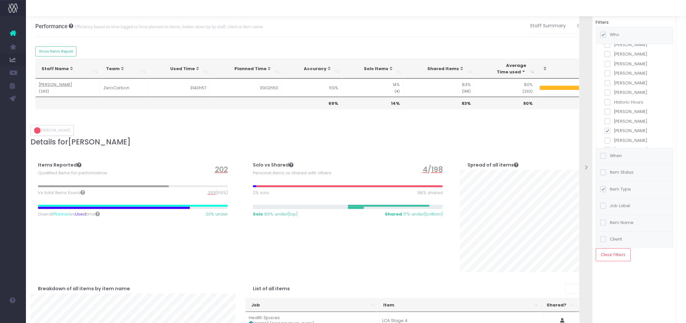
scroll to position [0, 0]
click at [608, 130] on span at bounding box center [608, 131] width 6 height 6
click at [615, 130] on input "[PERSON_NAME]" at bounding box center [617, 129] width 4 height 4
checkbox input "false"
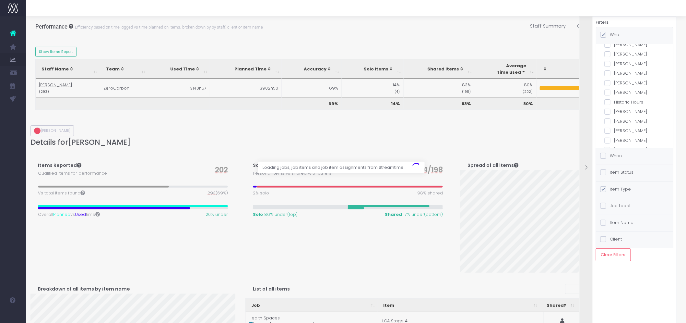
click at [609, 118] on span at bounding box center [608, 121] width 6 height 6
click at [615, 118] on input "[PERSON_NAME]" at bounding box center [617, 120] width 4 height 4
checkbox input "true"
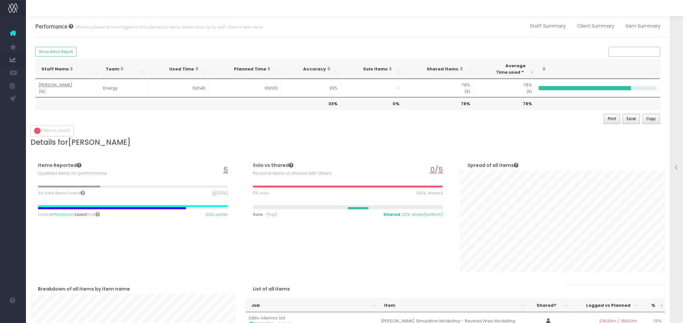
scroll to position [0, 0]
click at [678, 168] on icon at bounding box center [677, 168] width 6 height 6
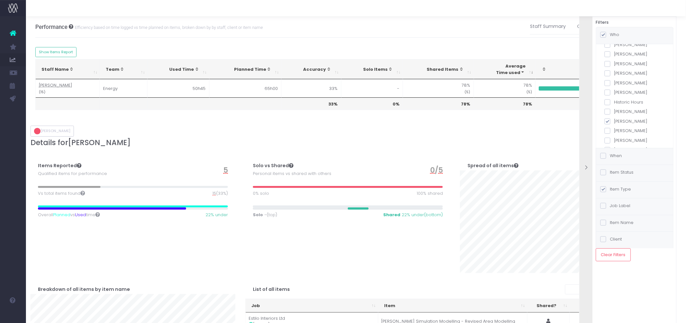
click at [617, 170] on label "Item Status" at bounding box center [617, 172] width 33 height 6
click at [615, 170] on input "Item Status" at bounding box center [613, 171] width 4 height 4
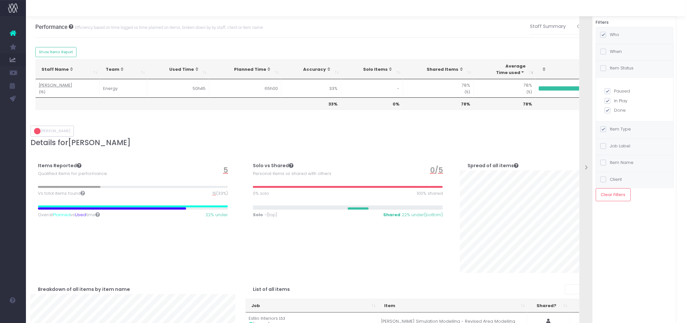
click at [588, 168] on icon at bounding box center [587, 168] width 6 height 6
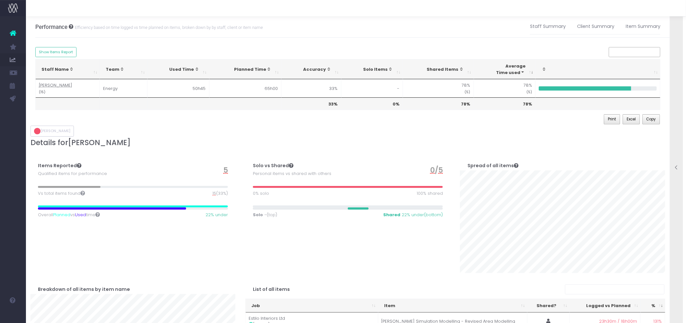
click at [409, 115] on div "Print Excel Copy" at bounding box center [348, 120] width 626 height 12
drag, startPoint x: 532, startPoint y: 103, endPoint x: 521, endPoint y: 103, distance: 11.0
click at [521, 103] on th "78%" at bounding box center [505, 103] width 62 height 12
click at [487, 109] on th "78%" at bounding box center [505, 103] width 62 height 12
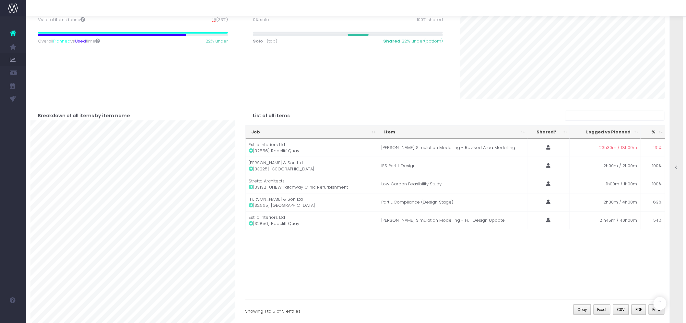
scroll to position [186, 0]
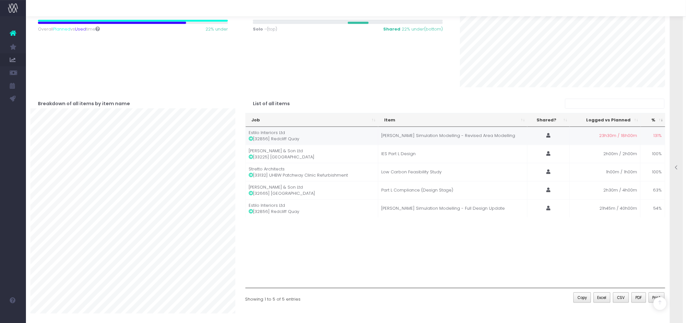
click at [250, 140] on icon at bounding box center [251, 138] width 5 height 5
